Goal: Task Accomplishment & Management: Use online tool/utility

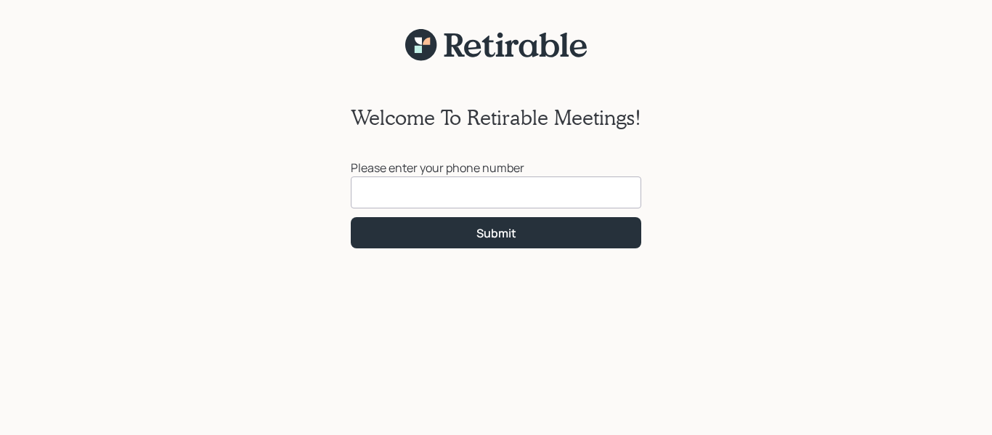
click at [413, 187] on input at bounding box center [496, 192] width 291 height 32
type input "[PHONE_NUMBER]"
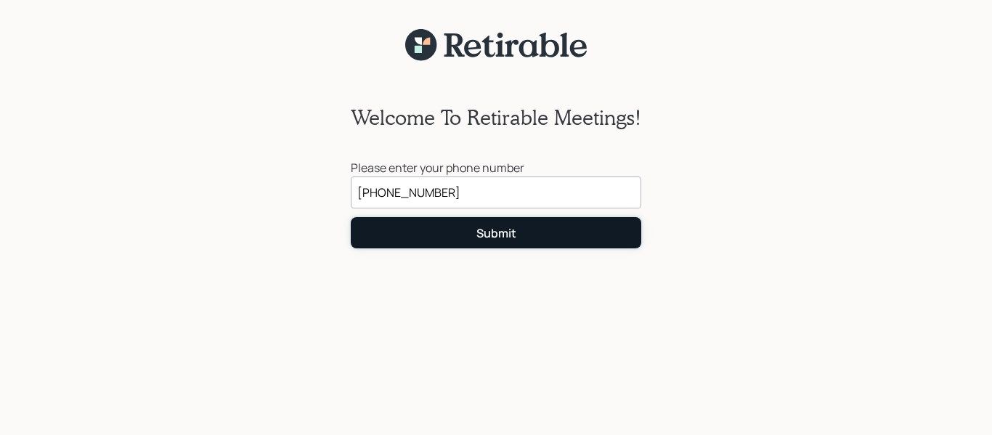
click at [434, 229] on button "Submit" at bounding box center [496, 232] width 291 height 31
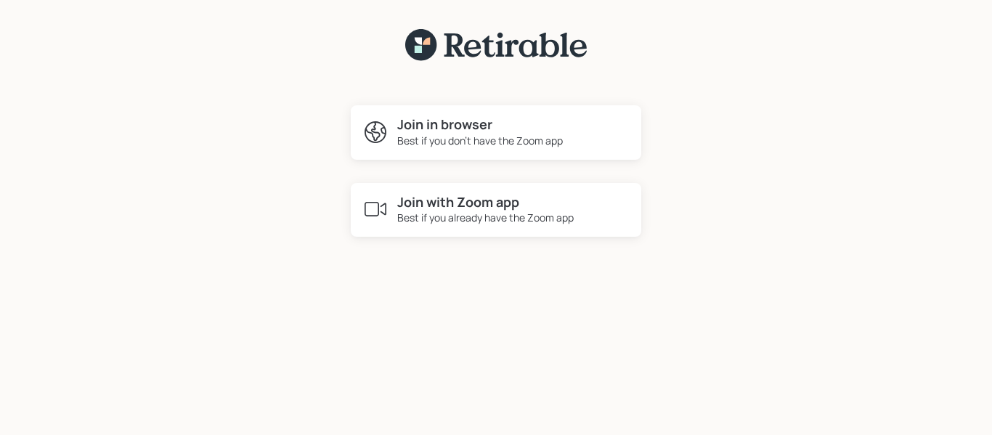
click at [508, 139] on div "Best if you don't have the Zoom app" at bounding box center [480, 140] width 166 height 15
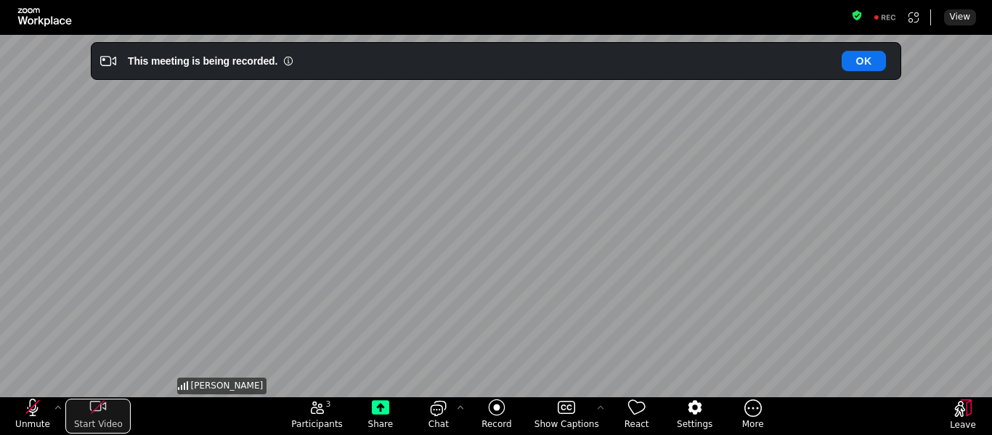
click at [100, 411] on icon "start my video" at bounding box center [97, 407] width 17 height 17
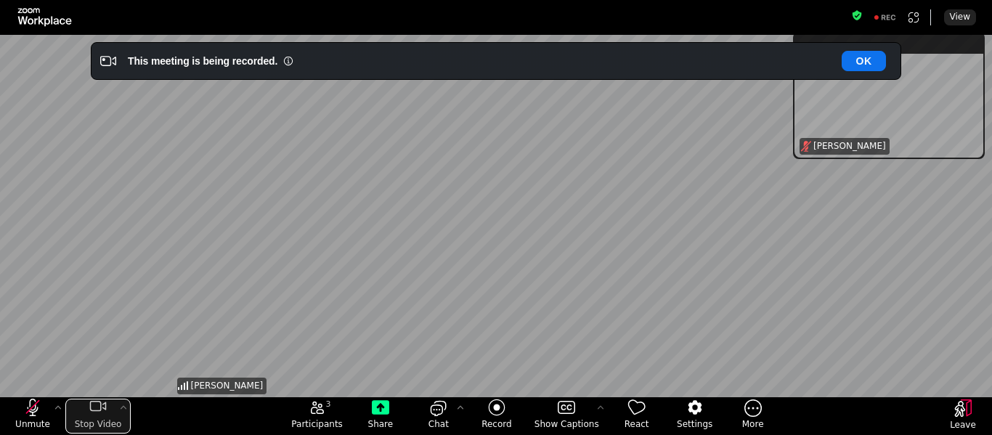
click at [96, 410] on icon "stop my video" at bounding box center [96, 406] width 12 height 10
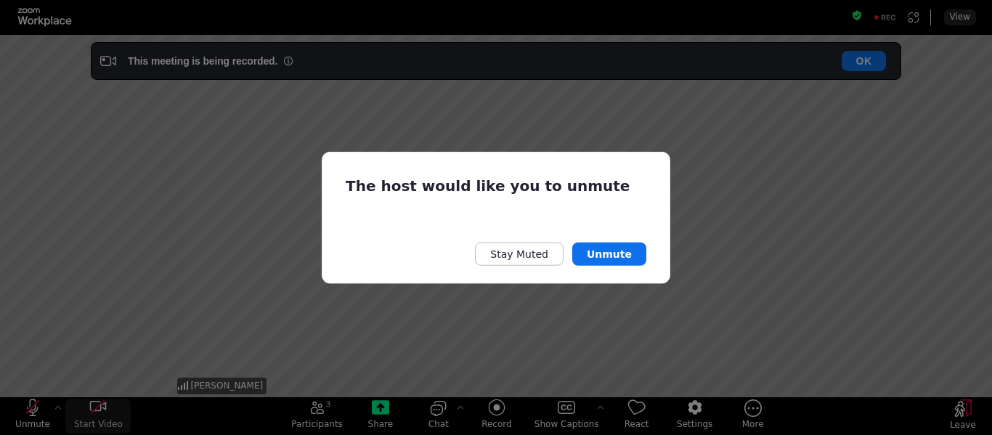
click at [31, 407] on div "The host would like you to unmute Stay Muted Unmute" at bounding box center [496, 217] width 992 height 435
click at [598, 250] on button "Unmute" at bounding box center [609, 254] width 74 height 23
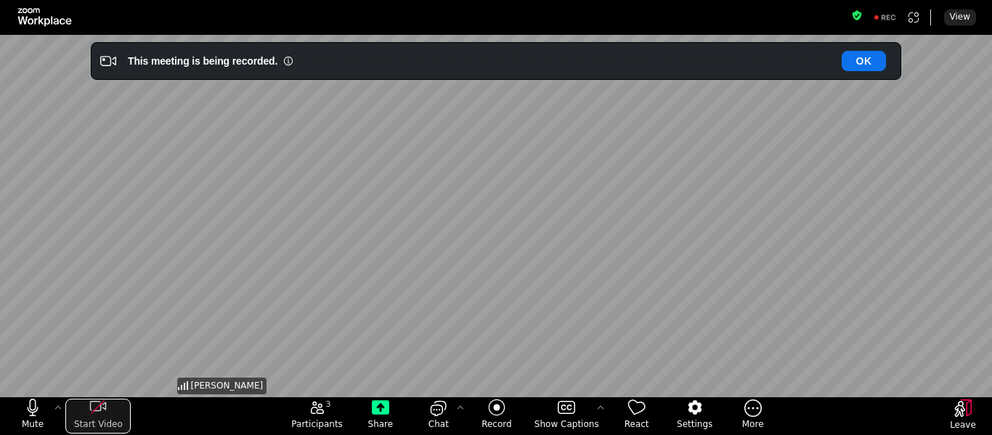
click at [88, 410] on div "start my video" at bounding box center [97, 407] width 65 height 17
click at [577, 188] on div "Aleksandra Szegda" at bounding box center [496, 216] width 644 height 362
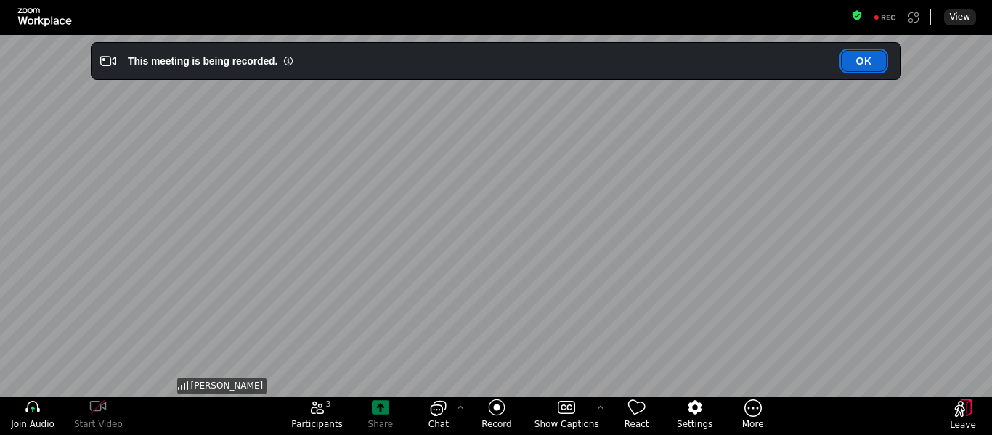
click at [872, 61] on button "OK" at bounding box center [864, 61] width 44 height 20
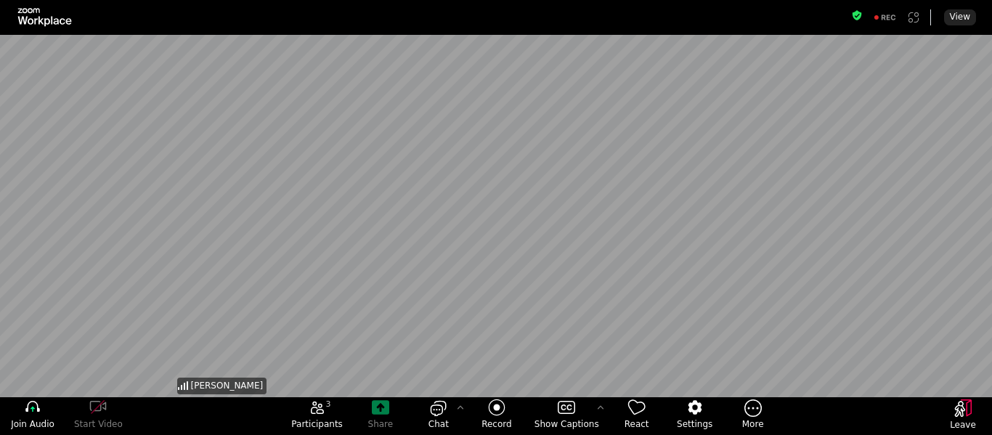
click at [682, 121] on div "Aleksandra Szegda" at bounding box center [496, 216] width 644 height 362
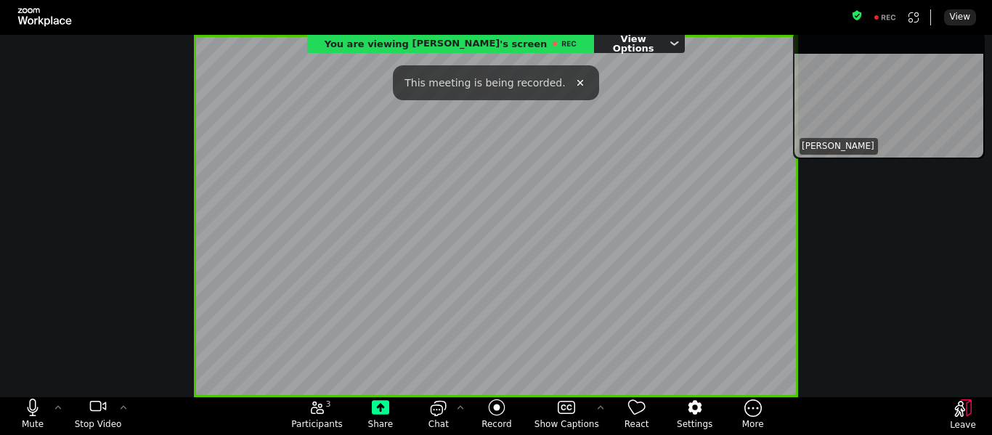
click at [914, 252] on div "You are viewing Aleksandra Szegda 's screen View Options" at bounding box center [496, 216] width 992 height 362
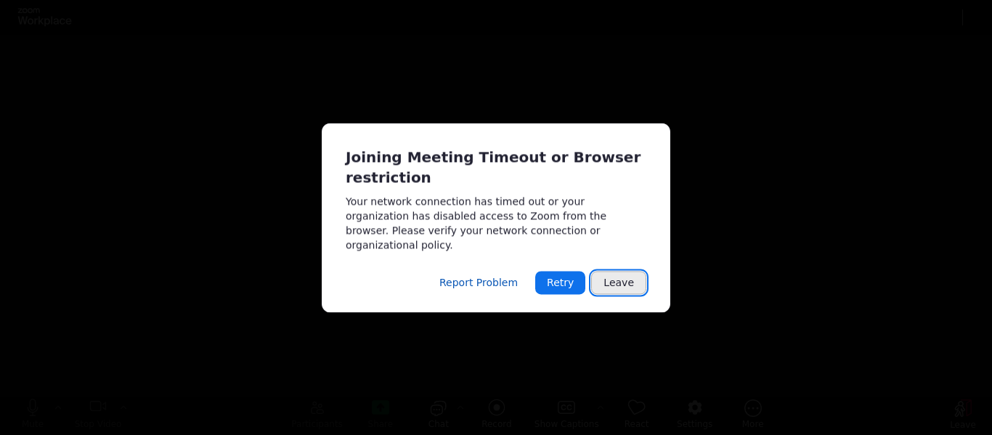
click at [620, 281] on button "Leave" at bounding box center [618, 282] width 55 height 23
